Goal: Complete application form

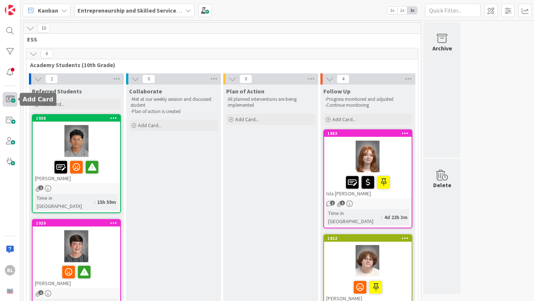
click at [10, 97] on span at bounding box center [10, 99] width 15 height 15
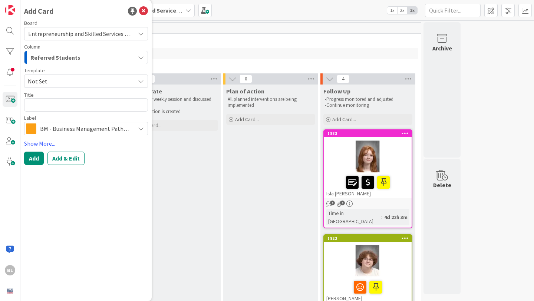
click at [52, 81] on span "Not Set" at bounding box center [79, 81] width 102 height 10
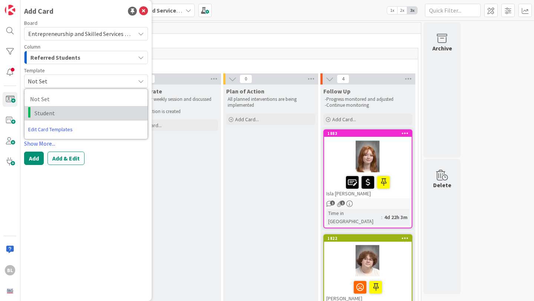
click at [43, 114] on span "Student" at bounding box center [89, 113] width 108 height 10
type textarea "x"
type textarea "Student"
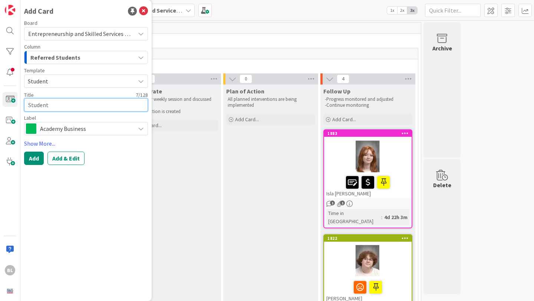
drag, startPoint x: 51, startPoint y: 105, endPoint x: 22, endPoint y: 105, distance: 28.6
click at [22, 105] on div "Add Card Board Entrepreneurship and Skilled Services Interventions - [DATE]-[DA…" at bounding box center [85, 150] width 131 height 301
type textarea "x"
type textarea "J"
type textarea "x"
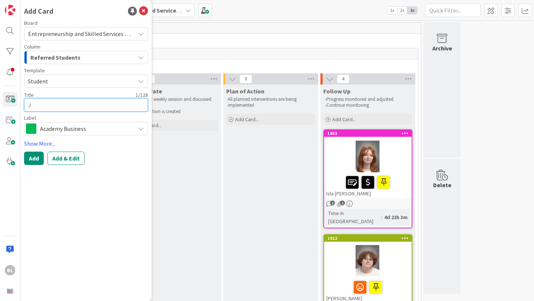
type textarea "Je"
type textarea "x"
type textarea "[PERSON_NAME]"
type textarea "x"
type textarea "Jenn"
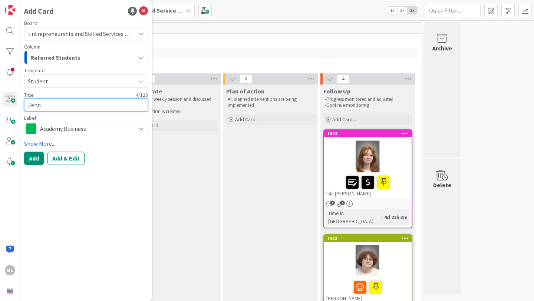
type textarea "x"
type textarea "[PERSON_NAME]"
type textarea "x"
type textarea "[PERSON_NAME]"
type textarea "x"
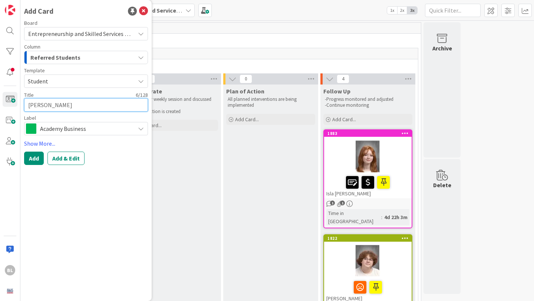
type textarea "[PERSON_NAME]"
type textarea "x"
type textarea "[PERSON_NAME]"
type textarea "x"
type textarea "[PERSON_NAME]"
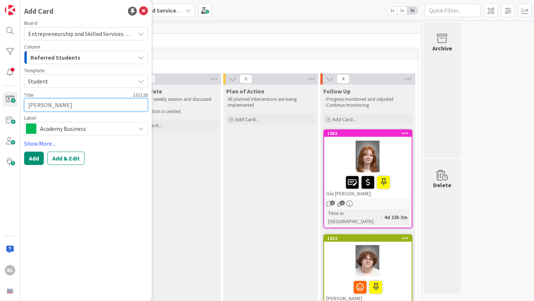
type textarea "x"
type textarea "[PERSON_NAME]"
type textarea "x"
type textarea "[PERSON_NAME]"
type textarea "x"
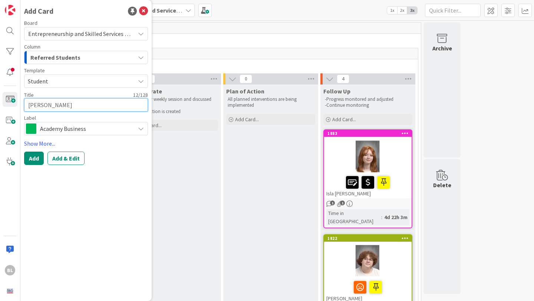
type textarea "[PERSON_NAME]"
type textarea "x"
type textarea "[PERSON_NAME]"
type textarea "x"
type textarea "[PERSON_NAME]"
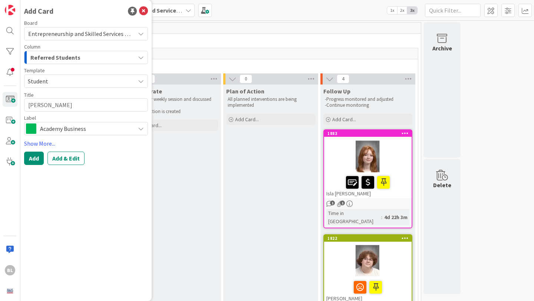
click at [128, 128] on span "Academy Business" at bounding box center [85, 129] width 91 height 10
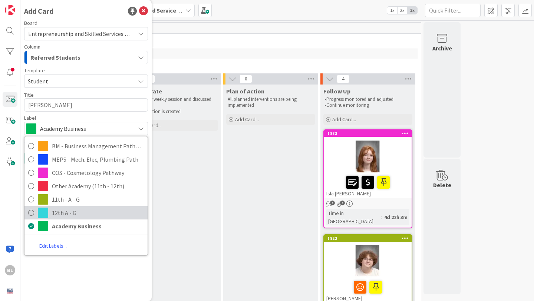
click at [32, 212] on icon at bounding box center [31, 212] width 6 height 11
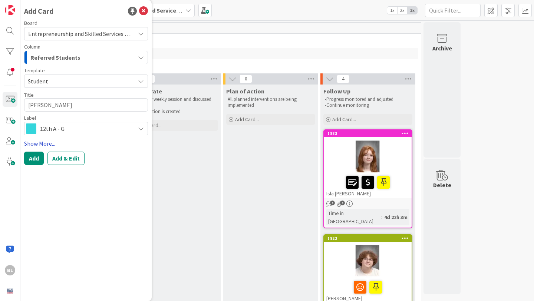
click at [42, 147] on link "Show More..." at bounding box center [86, 143] width 124 height 9
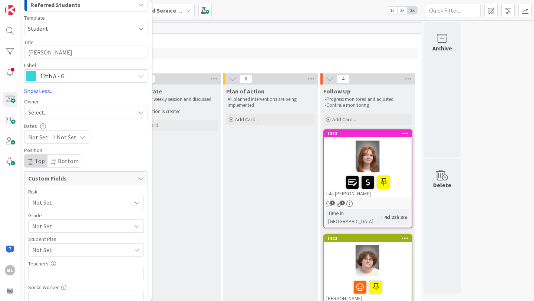
scroll to position [54, 0]
click at [52, 207] on span "Not Set" at bounding box center [79, 201] width 95 height 10
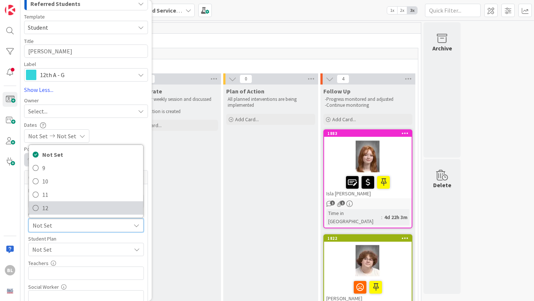
click at [49, 211] on span "12" at bounding box center [90, 208] width 97 height 11
type textarea "x"
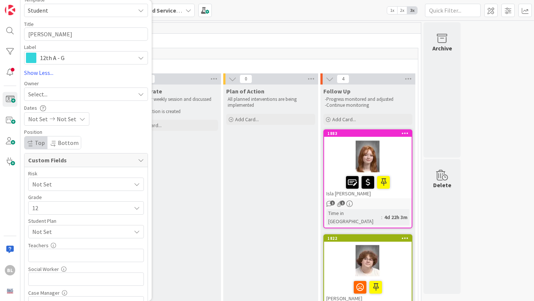
scroll to position [73, 0]
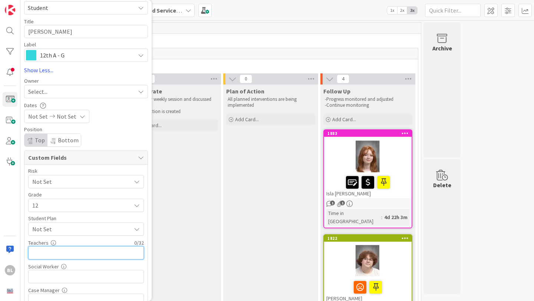
click at [49, 255] on input "text" at bounding box center [86, 252] width 116 height 13
type input "[PERSON_NAME],"
type textarea "x"
type input "[PERSON_NAME],Mc"
type textarea "x"
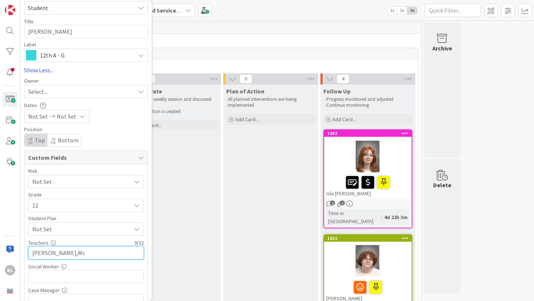
type input "[PERSON_NAME],McP"
type textarea "x"
type input "[PERSON_NAME],McPhet"
type textarea "x"
type input "[PERSON_NAME],McPhet,"
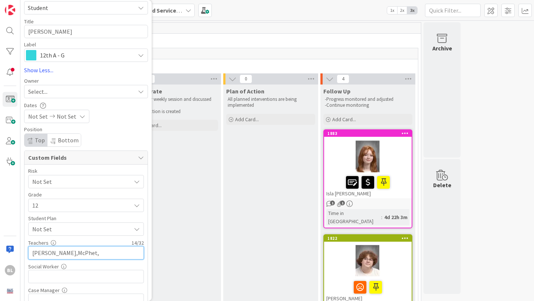
type textarea "x"
type input "[PERSON_NAME],[PERSON_NAME]"
type textarea "x"
type input "[PERSON_NAME],[PERSON_NAME],[PERSON_NAME],"
type textarea "x"
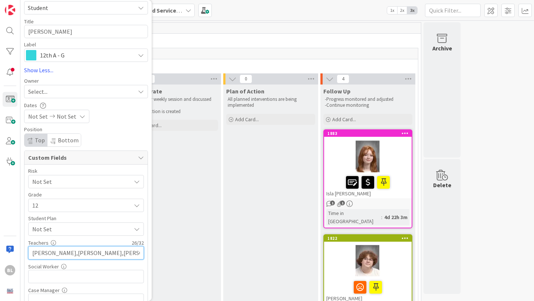
type input "[PERSON_NAME],[PERSON_NAME],[PERSON_NAME]"
type textarea "x"
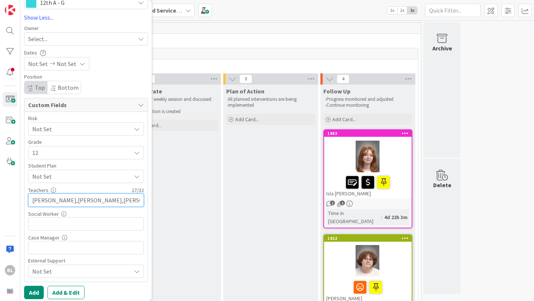
scroll to position [130, 0]
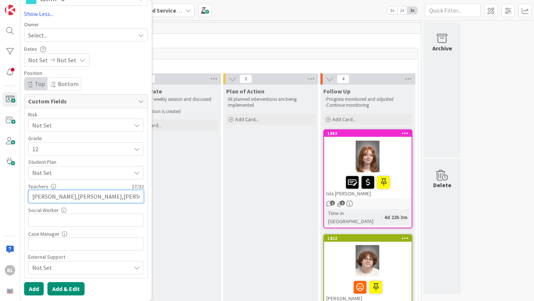
type input "[PERSON_NAME],[PERSON_NAME],[PERSON_NAME]"
click at [64, 290] on button "Add & Edit" at bounding box center [66, 288] width 37 height 13
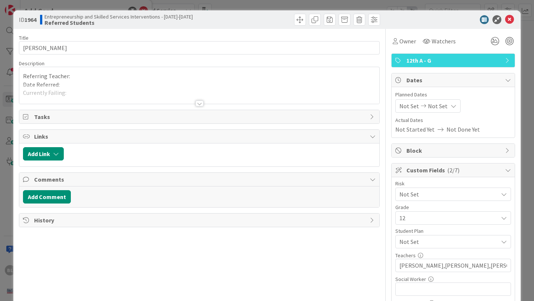
click at [200, 101] on div at bounding box center [200, 104] width 8 height 6
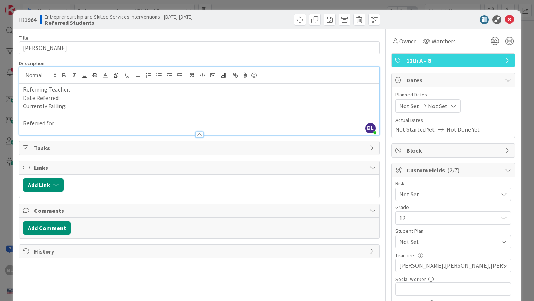
click at [84, 89] on p "Referring Teacher:" at bounding box center [199, 89] width 353 height 9
click at [67, 98] on p "Date Referred:" at bounding box center [199, 98] width 353 height 9
click at [68, 106] on p "Currently Failing:" at bounding box center [199, 106] width 353 height 9
click at [63, 123] on p "Referred for..." at bounding box center [199, 123] width 353 height 9
click at [507, 192] on icon at bounding box center [504, 194] width 6 height 6
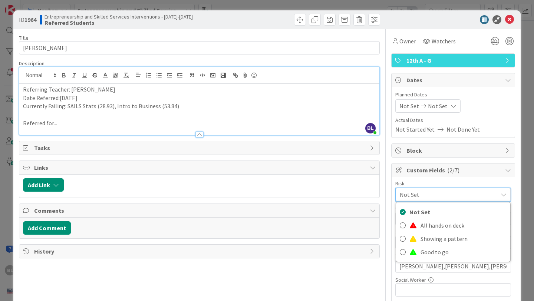
click at [507, 192] on icon at bounding box center [504, 195] width 6 height 6
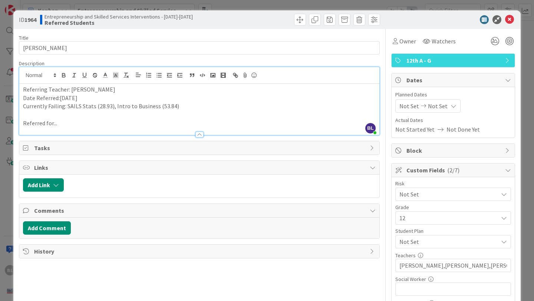
click at [502, 243] on icon at bounding box center [504, 242] width 6 height 6
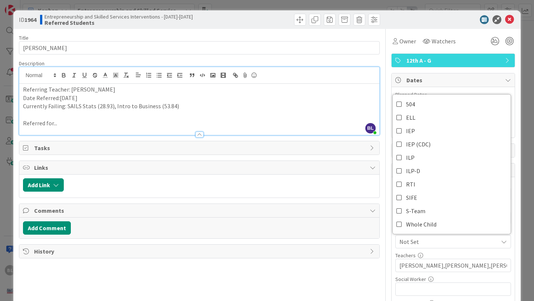
click at [502, 243] on icon at bounding box center [504, 242] width 6 height 6
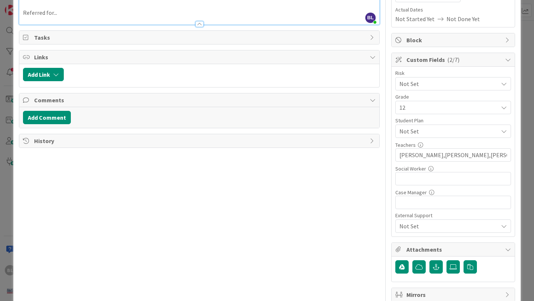
scroll to position [111, 0]
click at [503, 227] on icon at bounding box center [504, 226] width 6 height 6
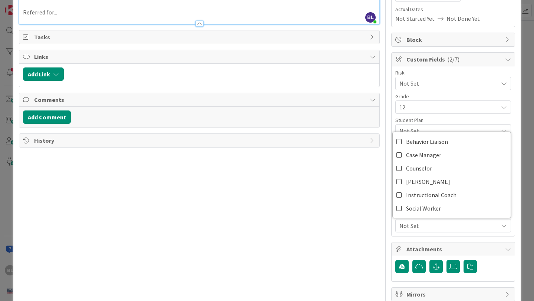
click at [503, 227] on icon at bounding box center [504, 226] width 6 height 6
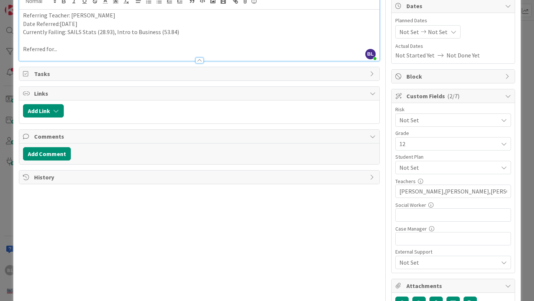
scroll to position [73, 0]
click at [65, 50] on p "Referred for..." at bounding box center [199, 50] width 353 height 9
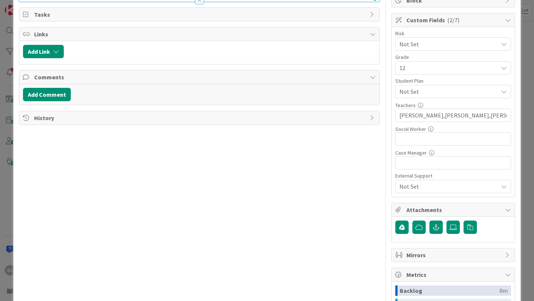
scroll to position [151, 0]
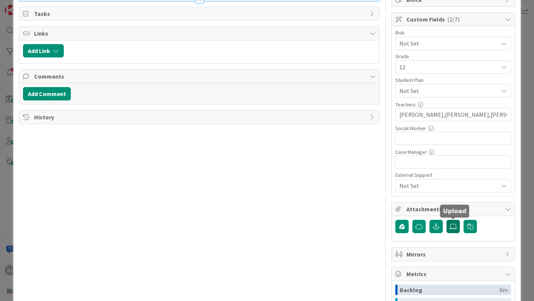
click at [452, 226] on icon at bounding box center [453, 227] width 7 height 6
click at [447, 220] on input "file" at bounding box center [447, 220] width 0 height 0
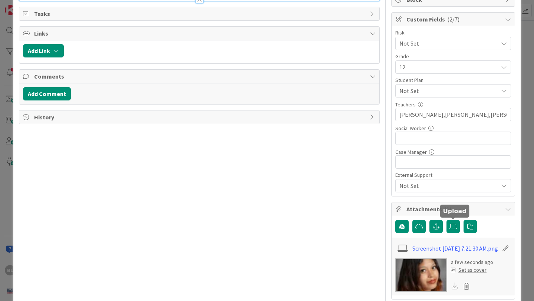
click at [469, 274] on div "Set as cover" at bounding box center [469, 270] width 36 height 8
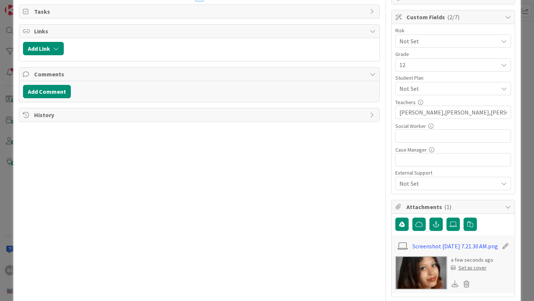
scroll to position [0, 0]
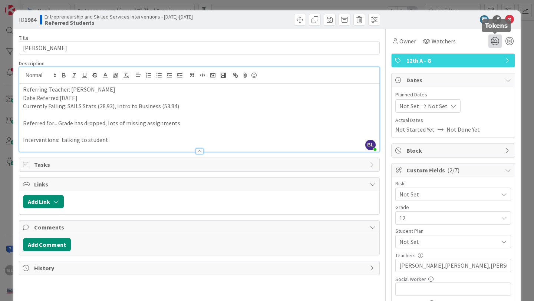
click at [496, 42] on icon at bounding box center [495, 41] width 13 height 13
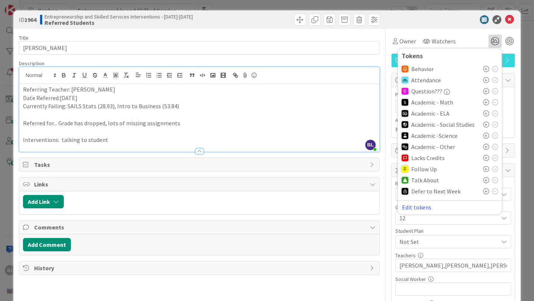
click at [487, 102] on icon at bounding box center [487, 102] width 6 height 6
click at [487, 150] on icon at bounding box center [487, 149] width 6 height 6
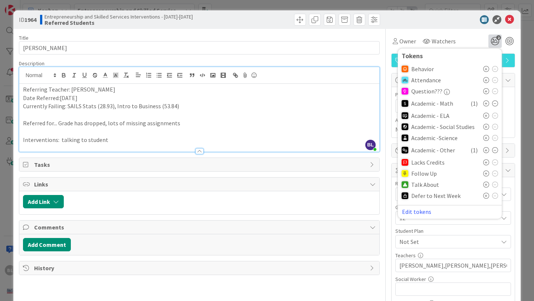
click at [486, 186] on icon at bounding box center [487, 185] width 6 height 6
click at [510, 19] on icon at bounding box center [509, 19] width 9 height 9
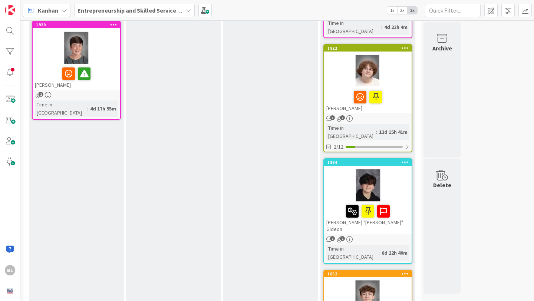
scroll to position [18, 0]
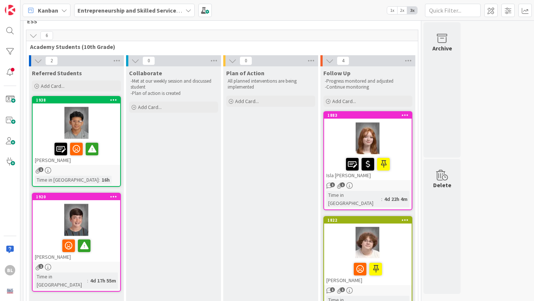
drag, startPoint x: 99, startPoint y: 85, endPoint x: 386, endPoint y: 0, distance: 299.0
